Goal: Information Seeking & Learning: Learn about a topic

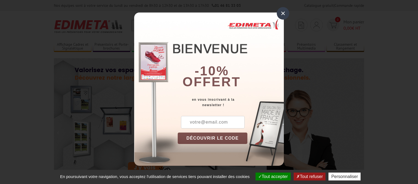
click at [281, 11] on div "×" at bounding box center [282, 13] width 13 height 13
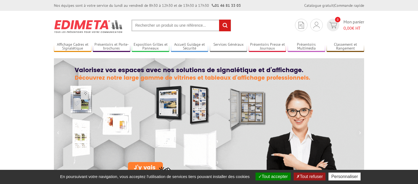
click at [276, 176] on button "Tout accepter" at bounding box center [272, 176] width 35 height 8
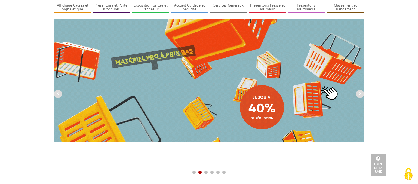
scroll to position [14, 0]
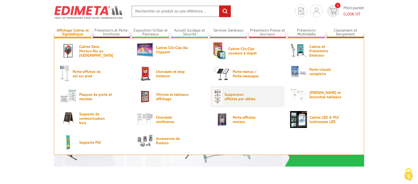
click at [246, 97] on span "Suspension affiches par câbles" at bounding box center [240, 96] width 33 height 9
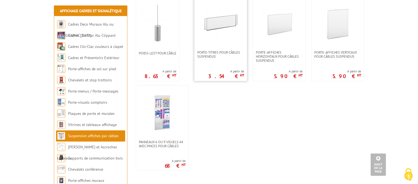
scroll to position [488, 0]
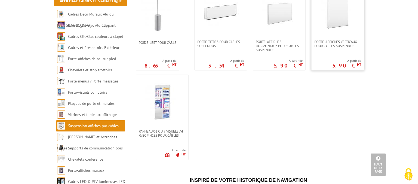
click at [330, 33] on link at bounding box center [337, 12] width 52 height 54
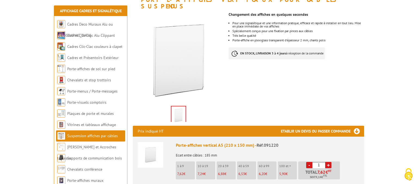
scroll to position [86, 0]
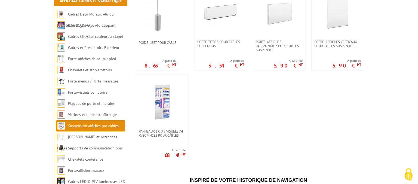
scroll to position [488, 0]
click at [289, 39] on link at bounding box center [279, 12] width 52 height 54
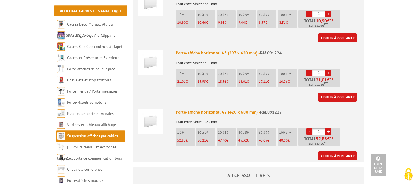
scroll to position [344, 0]
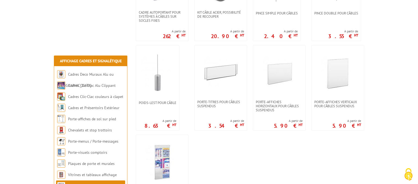
scroll to position [402, 0]
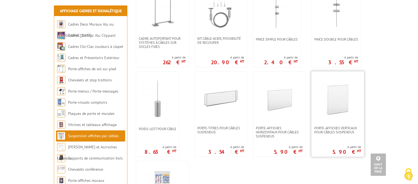
click at [343, 102] on img at bounding box center [337, 99] width 38 height 38
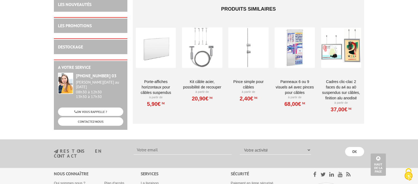
scroll to position [804, 0]
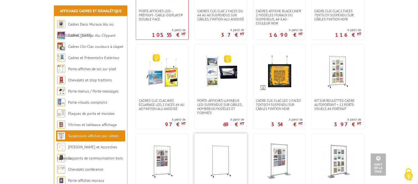
scroll to position [172, 0]
